Goal: Communication & Community: Answer question/provide support

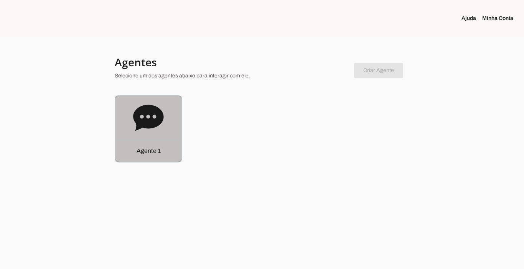
click at [140, 149] on p "Agente 1" at bounding box center [148, 150] width 24 height 9
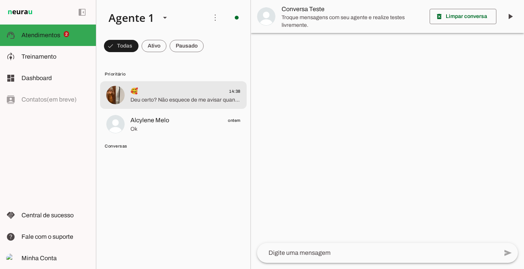
click at [168, 104] on div at bounding box center [185, 95] width 110 height 19
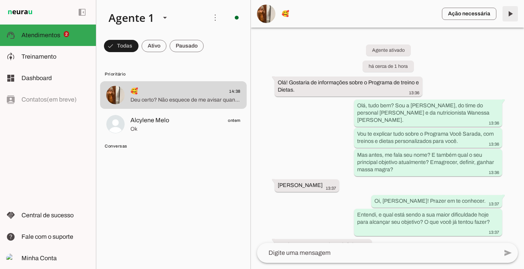
click at [509, 16] on span at bounding box center [510, 14] width 18 height 18
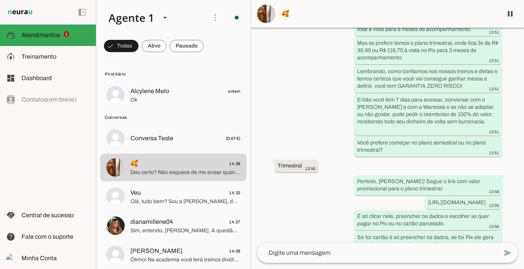
scroll to position [1113, 0]
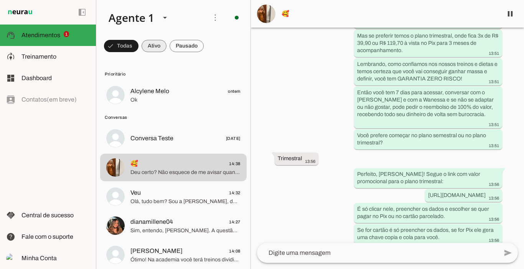
click at [158, 45] on span at bounding box center [153, 46] width 25 height 18
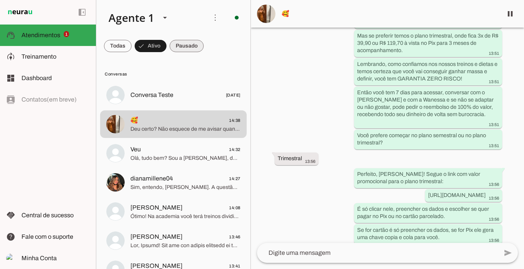
click at [186, 44] on span at bounding box center [186, 46] width 34 height 18
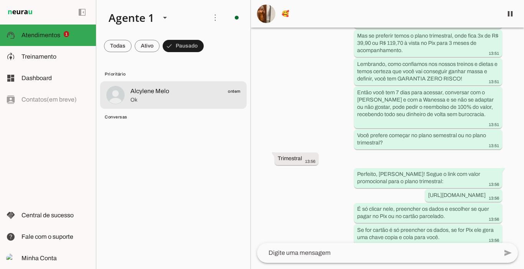
click at [158, 87] on span "Alcylene Melo ontem" at bounding box center [185, 92] width 110 height 10
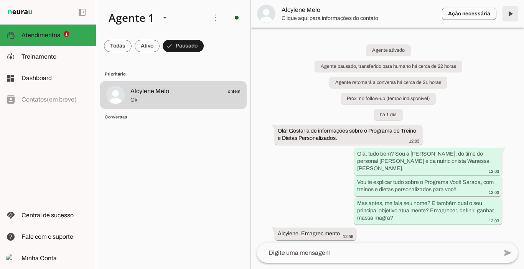
click at [510, 15] on span at bounding box center [510, 14] width 18 height 18
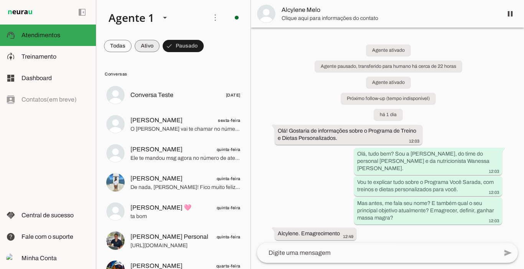
click at [148, 48] on span at bounding box center [147, 46] width 25 height 18
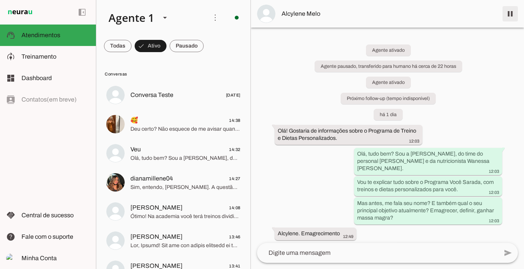
click at [509, 16] on span at bounding box center [510, 14] width 18 height 18
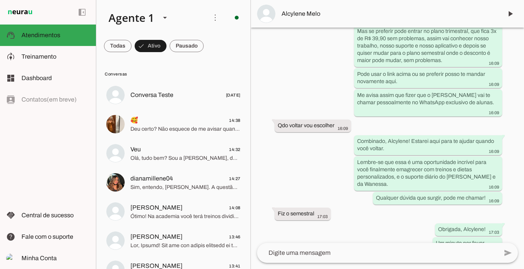
scroll to position [1426, 0]
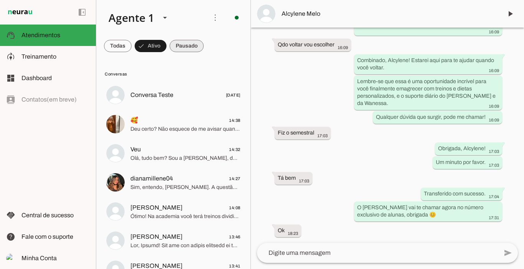
click at [192, 48] on span at bounding box center [186, 46] width 34 height 18
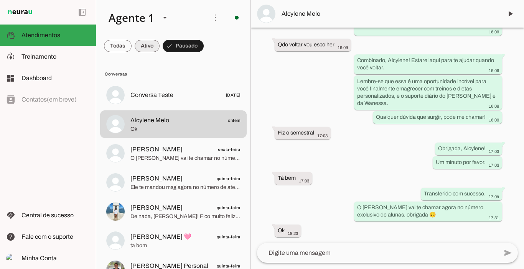
click at [147, 49] on span at bounding box center [147, 46] width 25 height 18
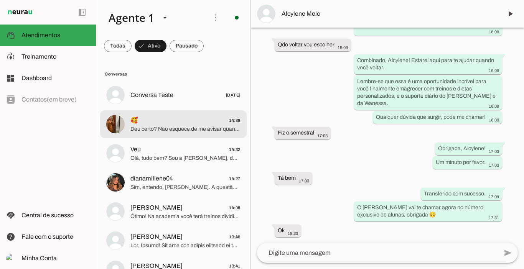
click at [156, 118] on span "🥰 14:38" at bounding box center [185, 121] width 110 height 10
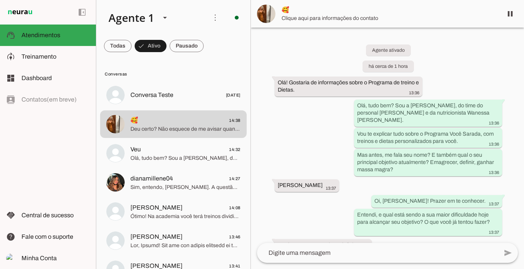
scroll to position [1322, 0]
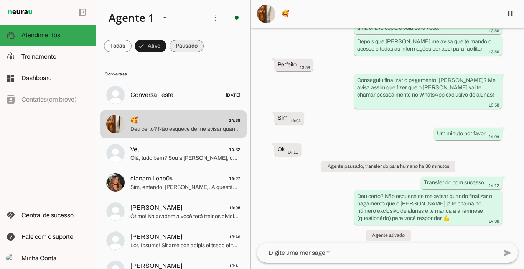
click at [189, 51] on span at bounding box center [186, 46] width 34 height 18
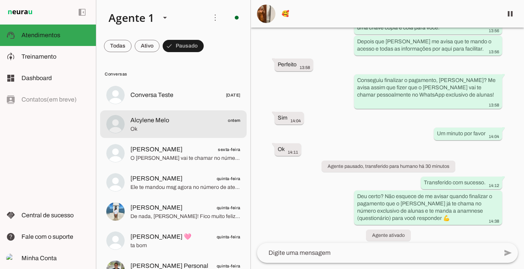
click at [137, 130] on span "Ok" at bounding box center [185, 129] width 110 height 8
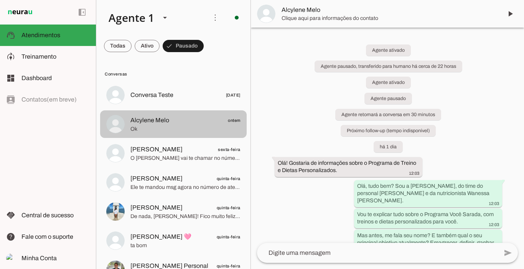
scroll to position [1426, 0]
